Goal: Transaction & Acquisition: Purchase product/service

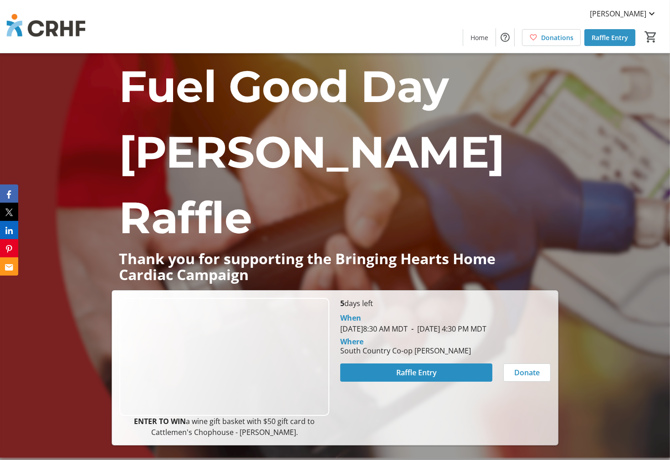
click at [605, 34] on span "Raffle Entry" at bounding box center [610, 38] width 36 height 10
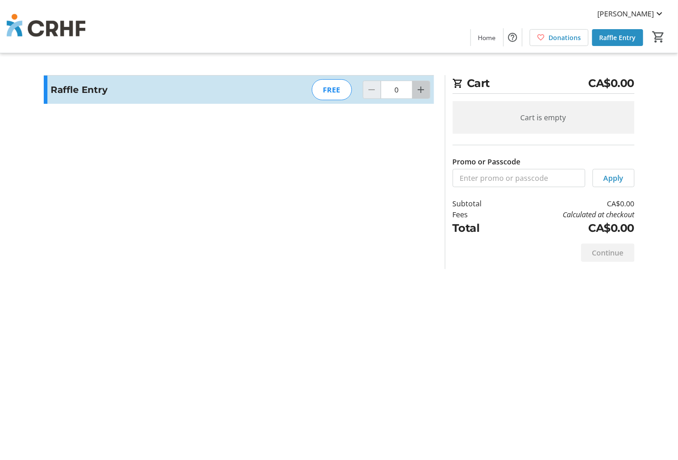
click at [418, 90] on mat-icon "Increment by one" at bounding box center [421, 89] width 11 height 11
type input "1"
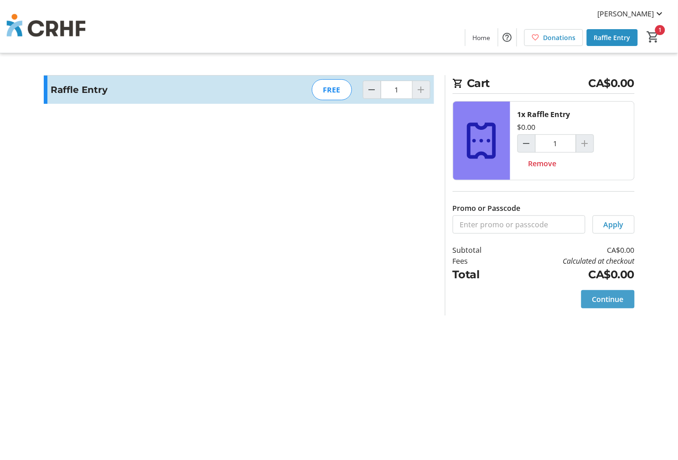
click at [610, 298] on span "Continue" at bounding box center [607, 299] width 31 height 11
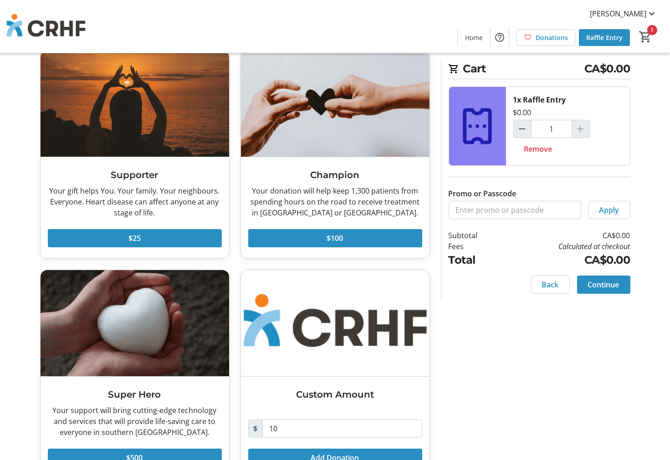
scroll to position [81, 0]
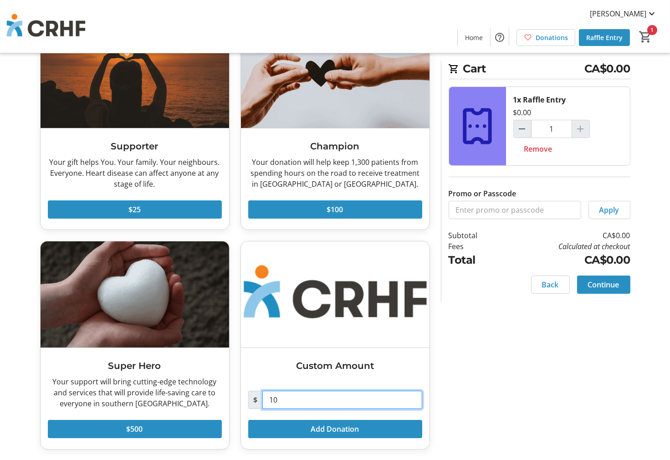
click at [310, 358] on input "10" at bounding box center [342, 400] width 160 height 18
type input "1"
type input "1,000"
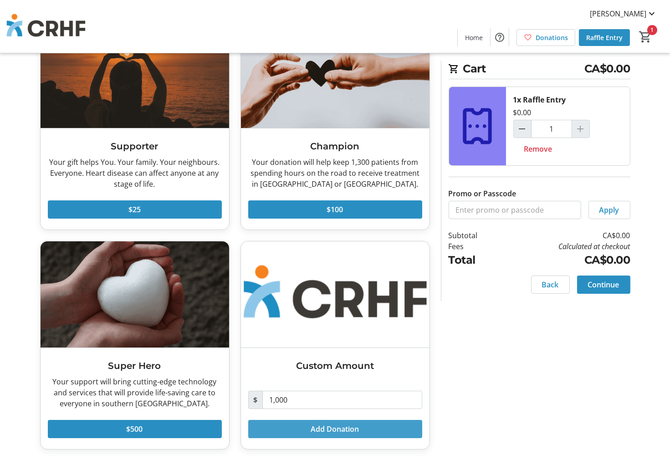
click at [312, 358] on span "Add Donation" at bounding box center [335, 429] width 48 height 11
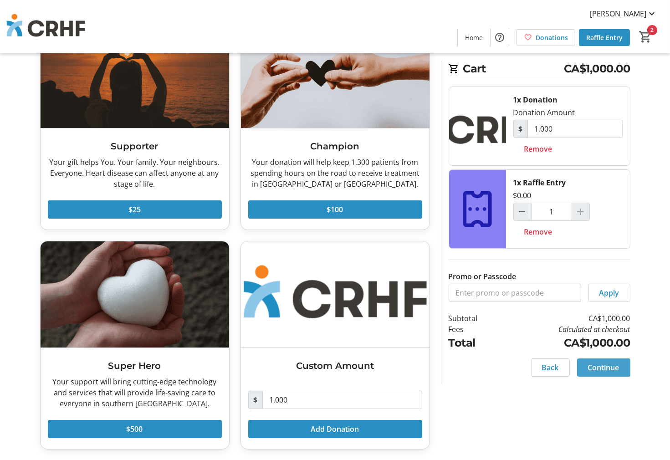
click at [609, 358] on span "Continue" at bounding box center [603, 367] width 31 height 11
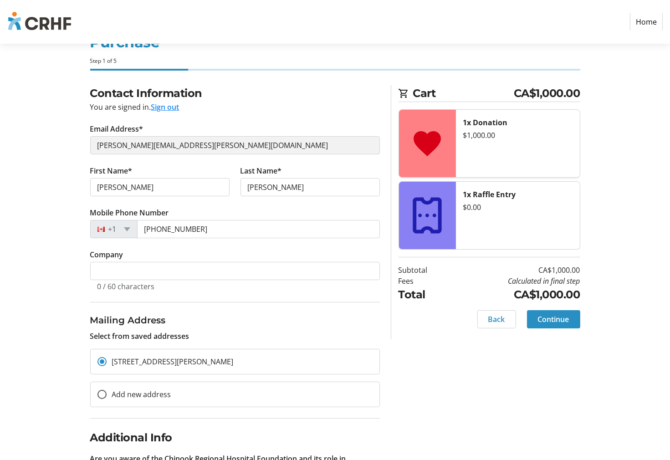
scroll to position [51, 0]
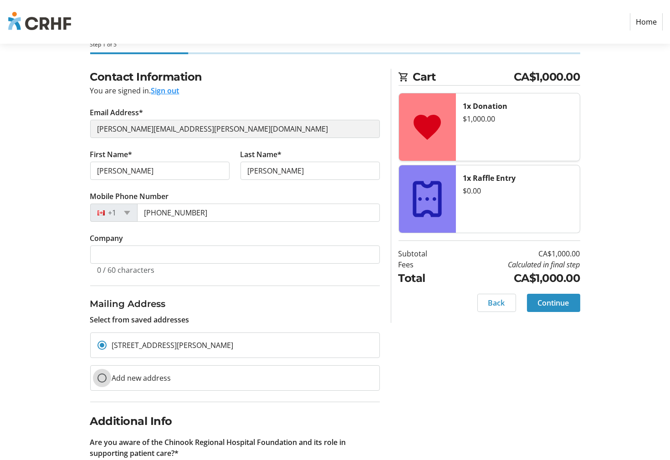
click at [98, 358] on input "Add new address" at bounding box center [102, 378] width 9 height 9
radio input "true"
select select
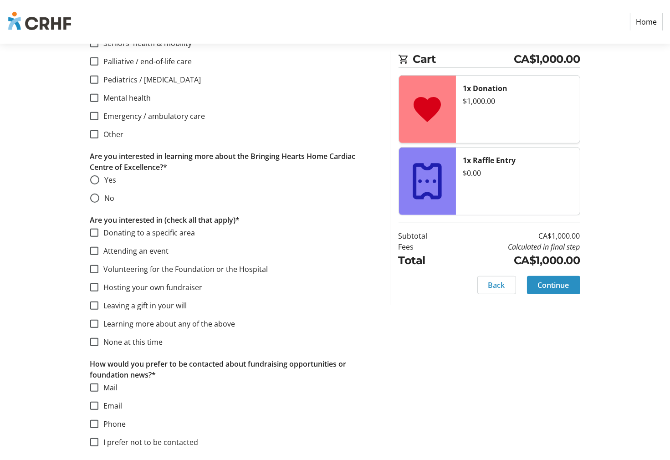
scroll to position [788, 0]
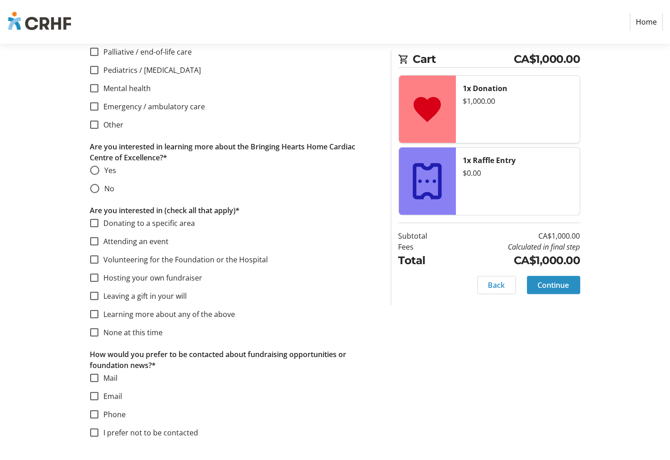
click at [636, 24] on link "Home" at bounding box center [646, 21] width 33 height 17
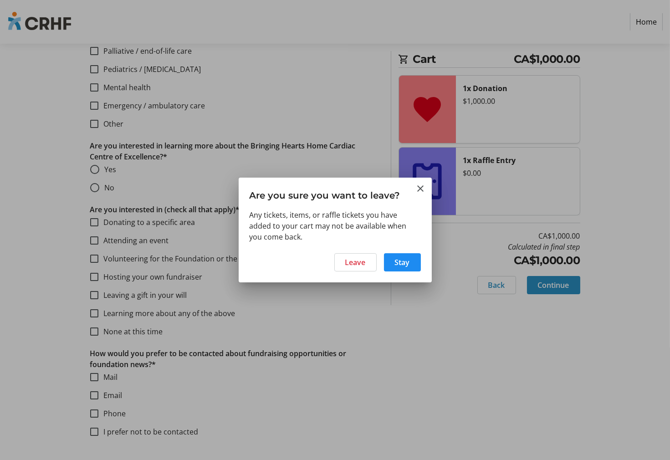
scroll to position [0, 0]
click at [352, 261] on span "Leave" at bounding box center [355, 262] width 21 height 11
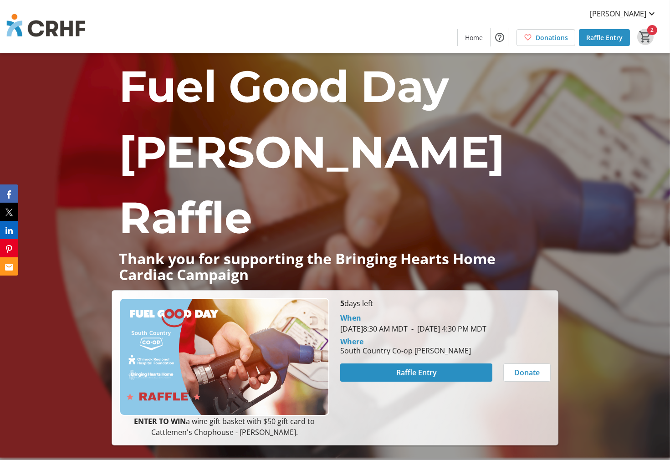
click at [647, 40] on mat-icon "2" at bounding box center [646, 37] width 14 height 14
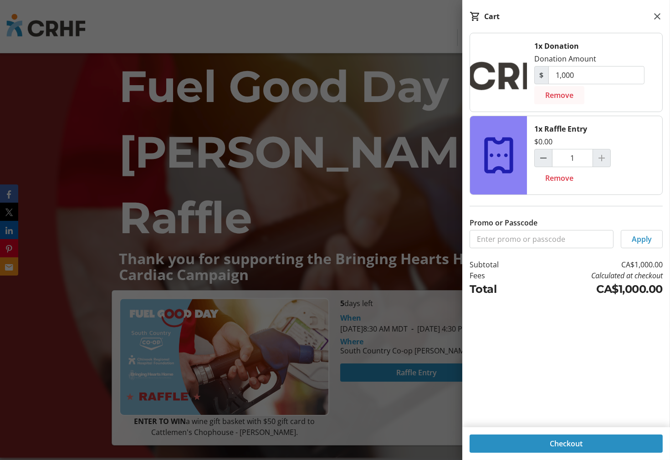
click at [562, 97] on span "Remove" at bounding box center [559, 95] width 28 height 11
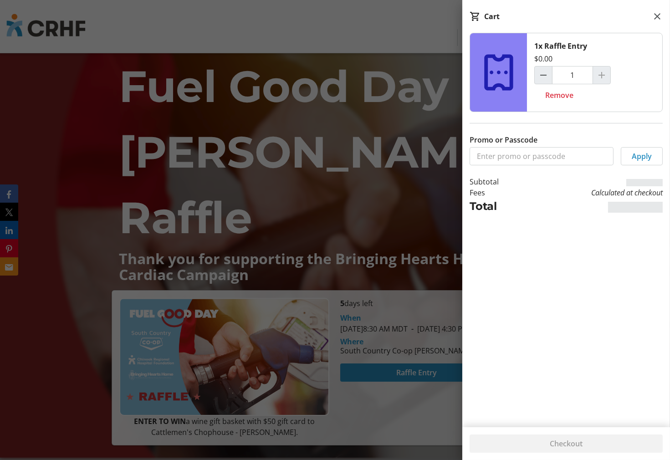
click at [562, 97] on span "Remove" at bounding box center [559, 95] width 28 height 11
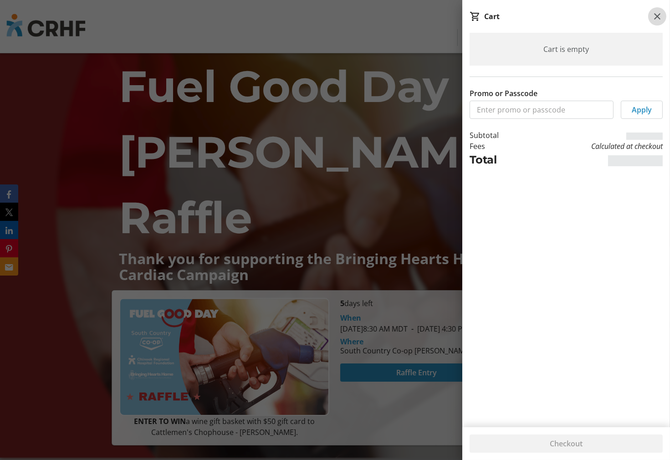
click at [658, 18] on mat-icon at bounding box center [657, 16] width 11 height 11
